Goal: Task Accomplishment & Management: Manage account settings

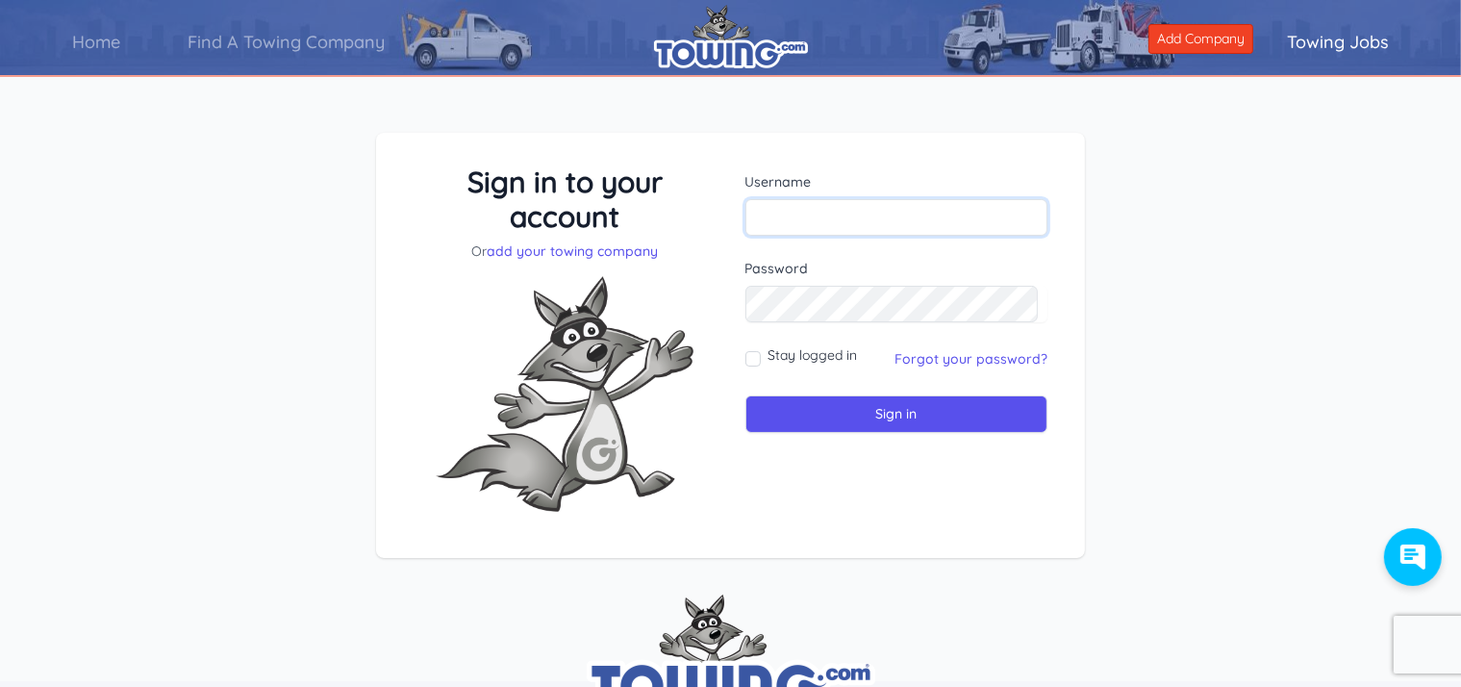
click at [805, 217] on input "text" at bounding box center [896, 217] width 303 height 37
click at [866, 212] on input "text" at bounding box center [896, 217] width 303 height 37
type input "shawn_969"
click at [762, 361] on div "Stay logged in" at bounding box center [801, 358] width 113 height 27
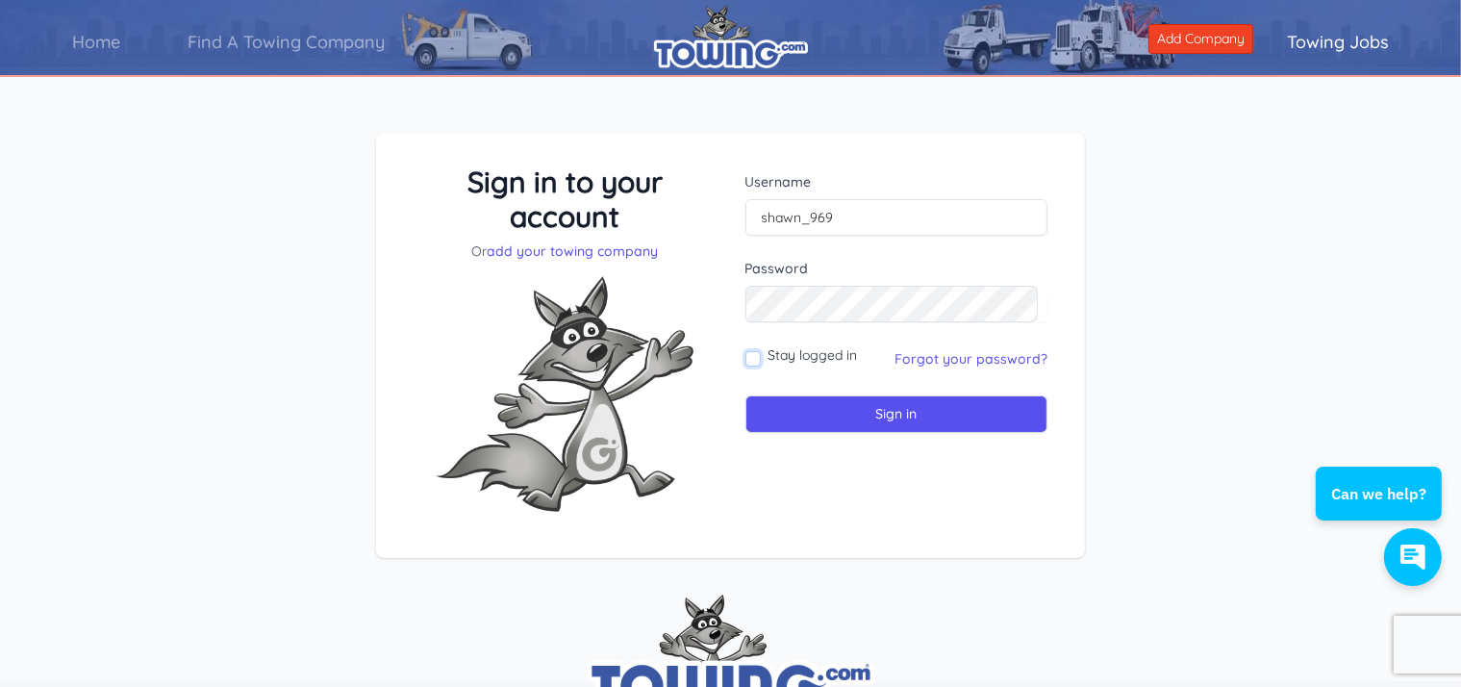
click at [756, 359] on input "Stay logged in" at bounding box center [752, 358] width 15 height 15
checkbox input "true"
click at [870, 402] on input "Sign in" at bounding box center [896, 414] width 303 height 38
click at [1154, 265] on div "Sign in to your account Or add your towing company Username Sign in" at bounding box center [730, 361] width 1461 height 548
